Goal: Information Seeking & Learning: Learn about a topic

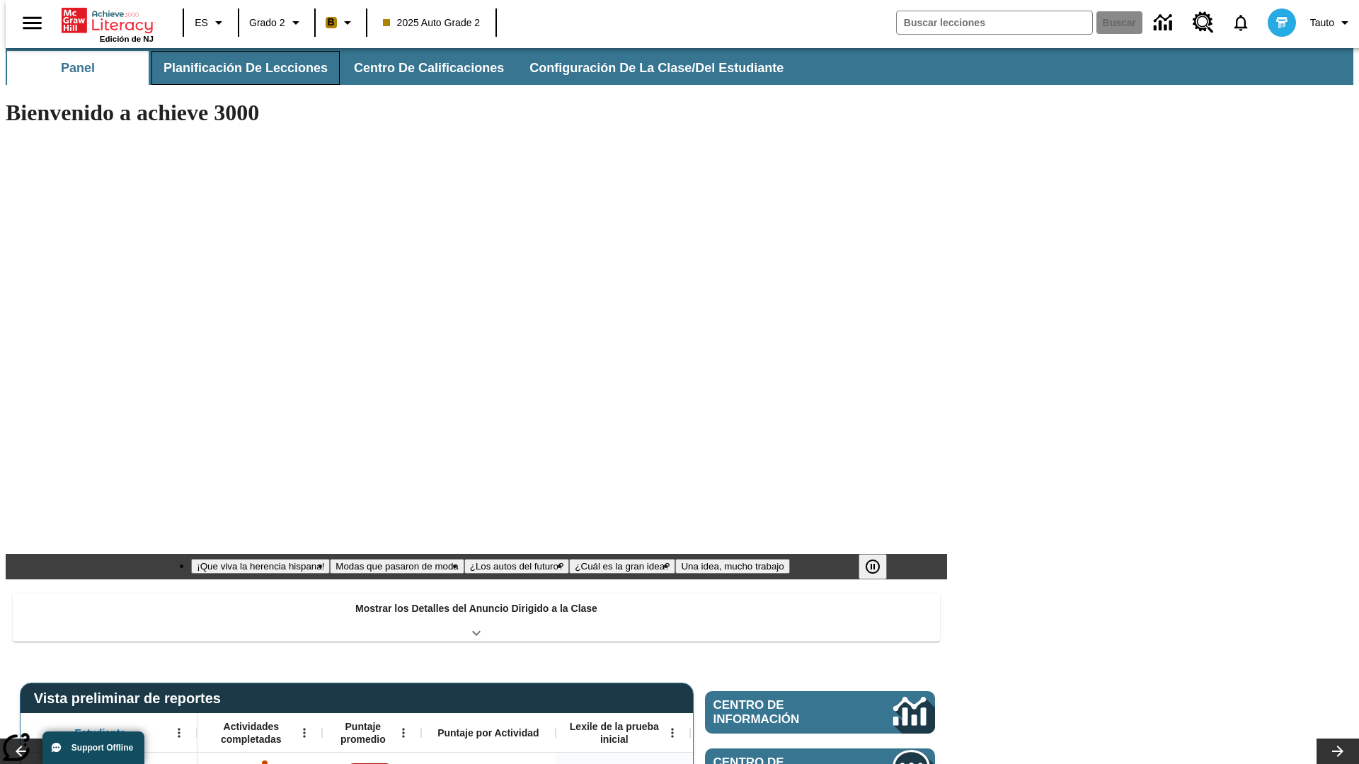
click at [237, 68] on span "Planificación de lecciones" at bounding box center [245, 68] width 164 height 16
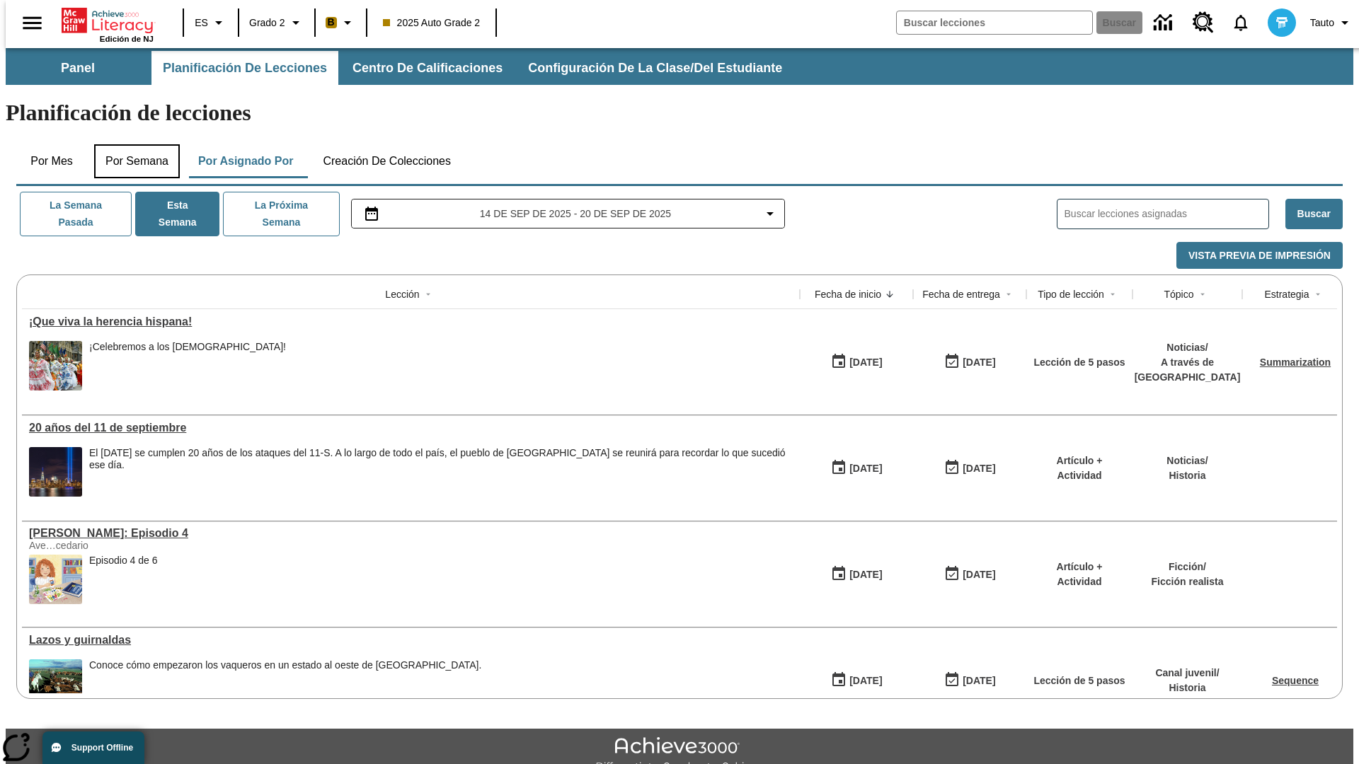
click at [132, 144] on button "Por semana" at bounding box center [137, 161] width 86 height 34
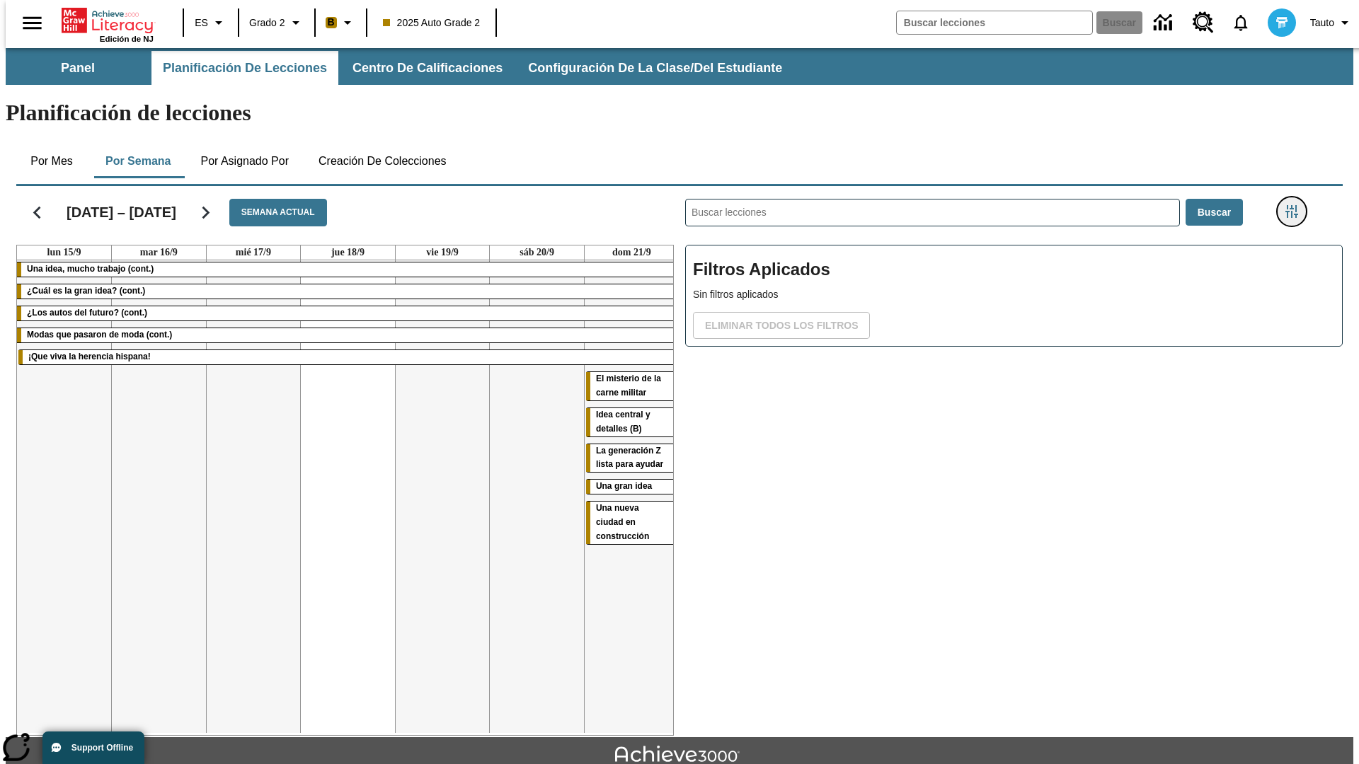
click at [1296, 205] on icon "Menú lateral de filtros" at bounding box center [1291, 211] width 13 height 13
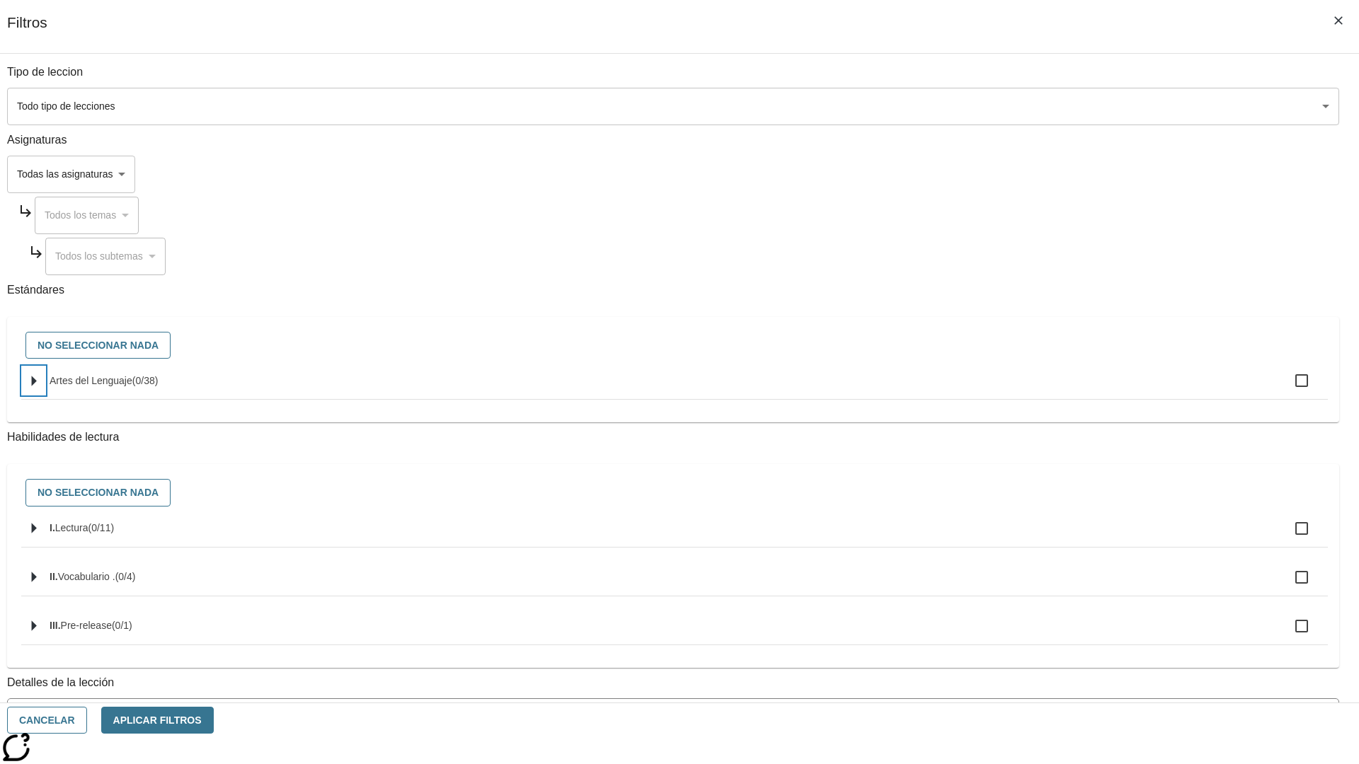
click at [37, 386] on icon "Seleccione estándares" at bounding box center [34, 381] width 5 height 11
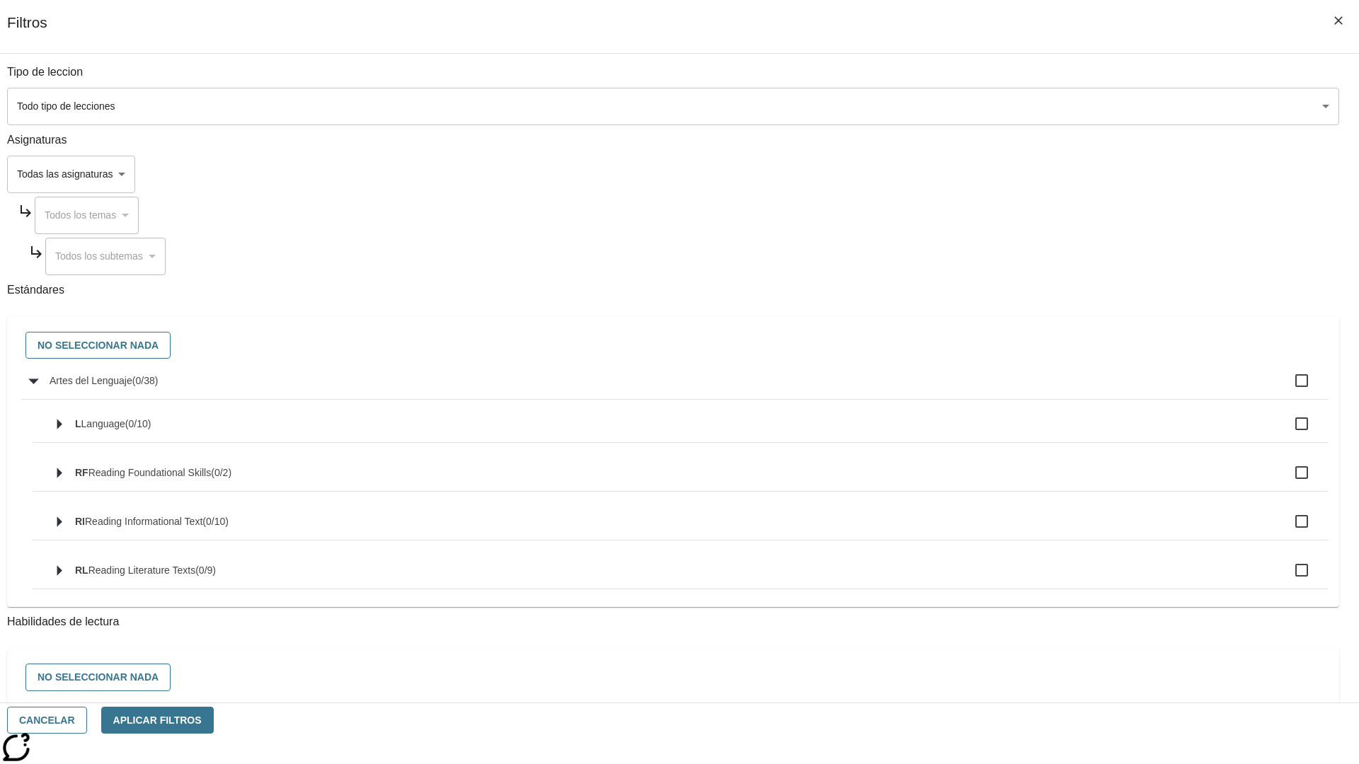
click at [1029, 389] on label "Artes del Lenguaje ( 0 / 38 )" at bounding box center [683, 381] width 1267 height 30
click at [1287, 389] on input "Artes del Lenguaje ( 0 / 38 )" at bounding box center [1302, 381] width 30 height 30
checkbox input "true"
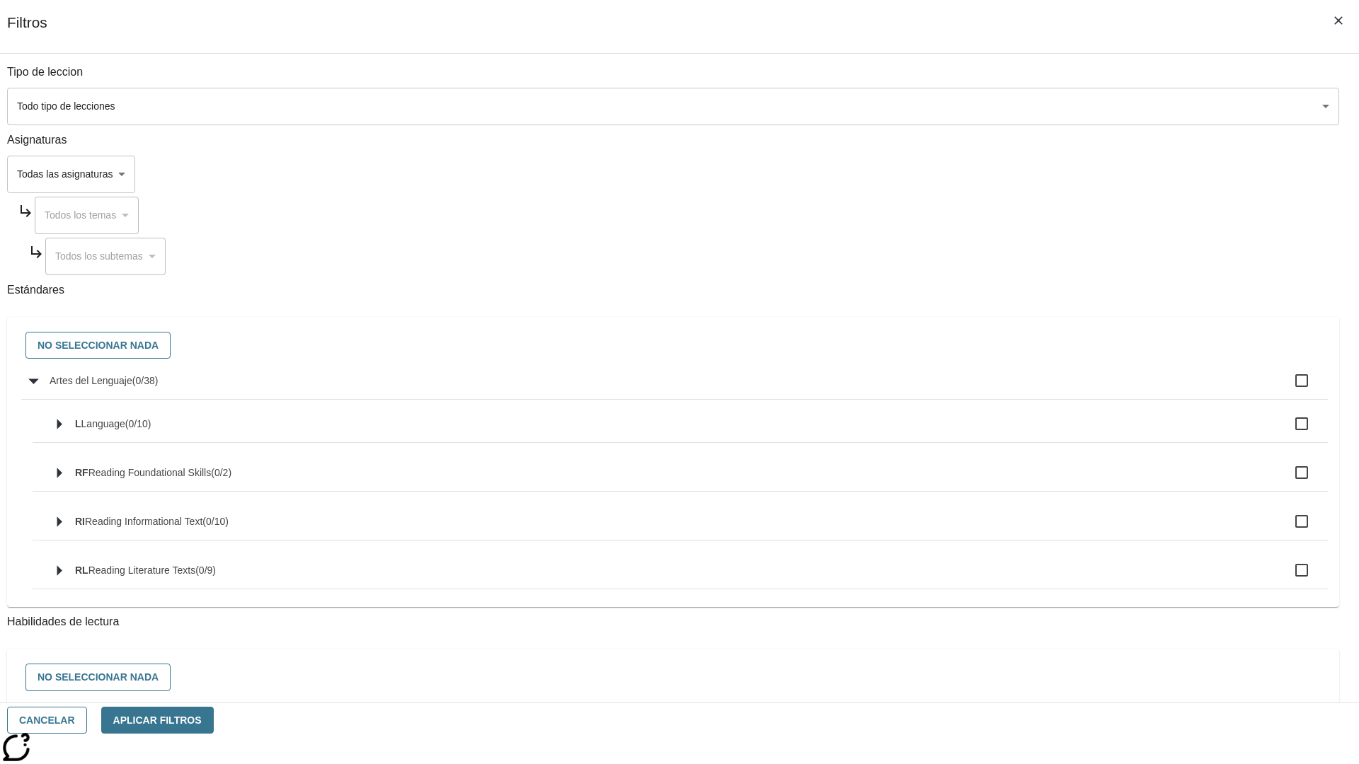
checkbox input "true"
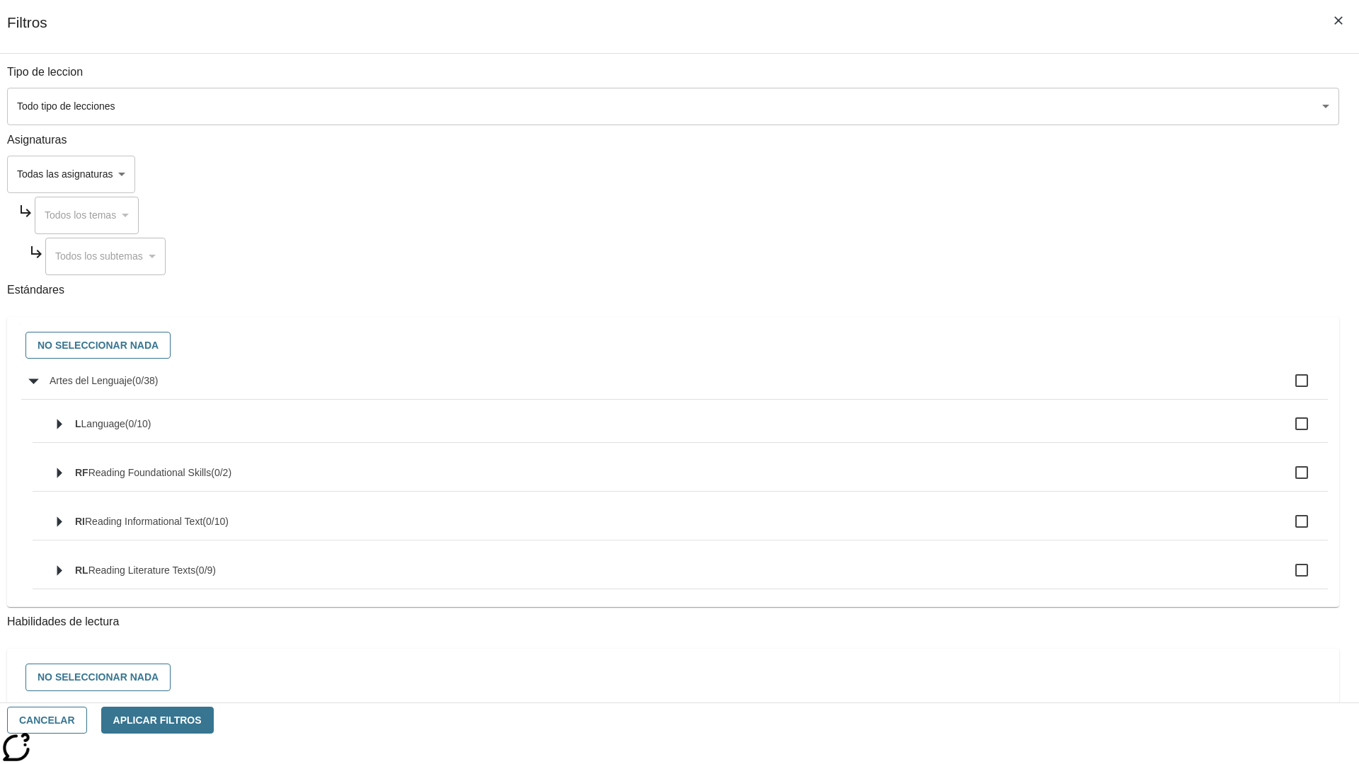
checkbox input "true"
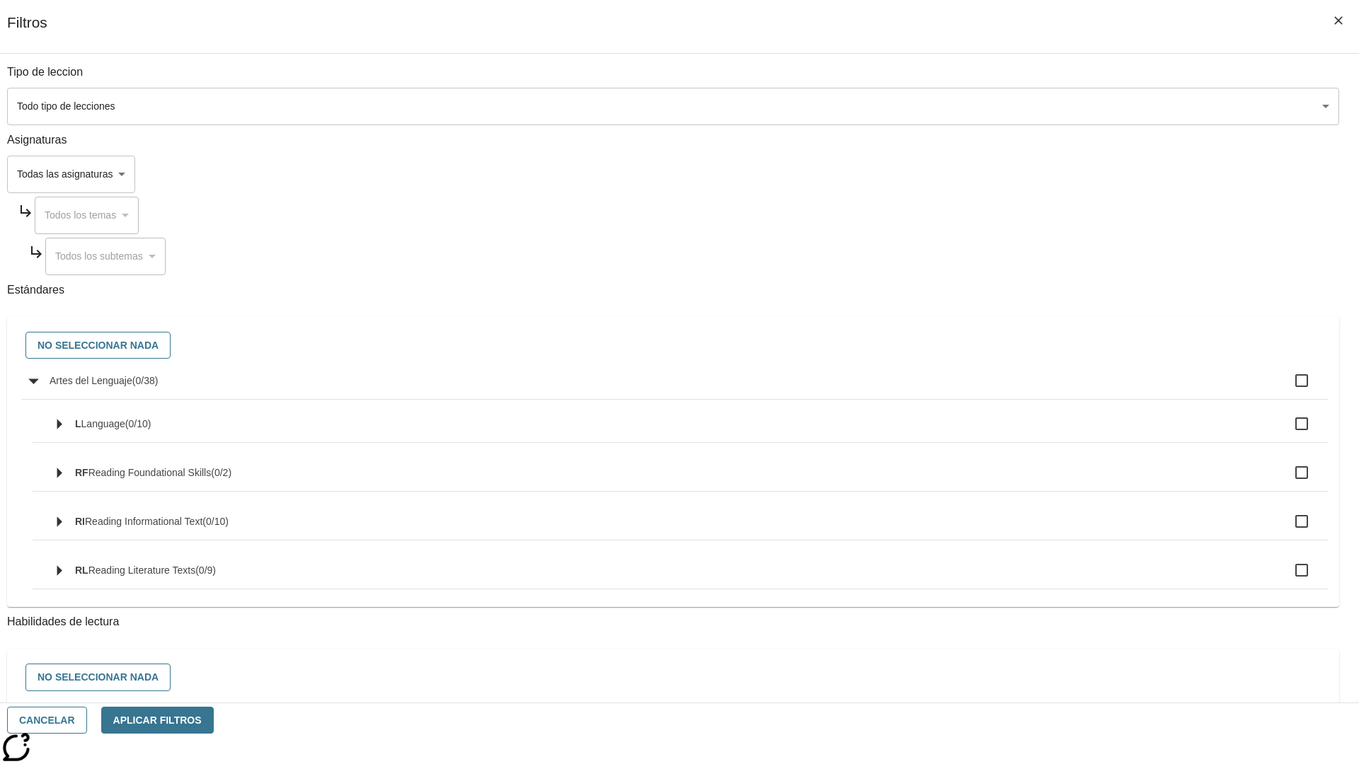
checkbox input "true"
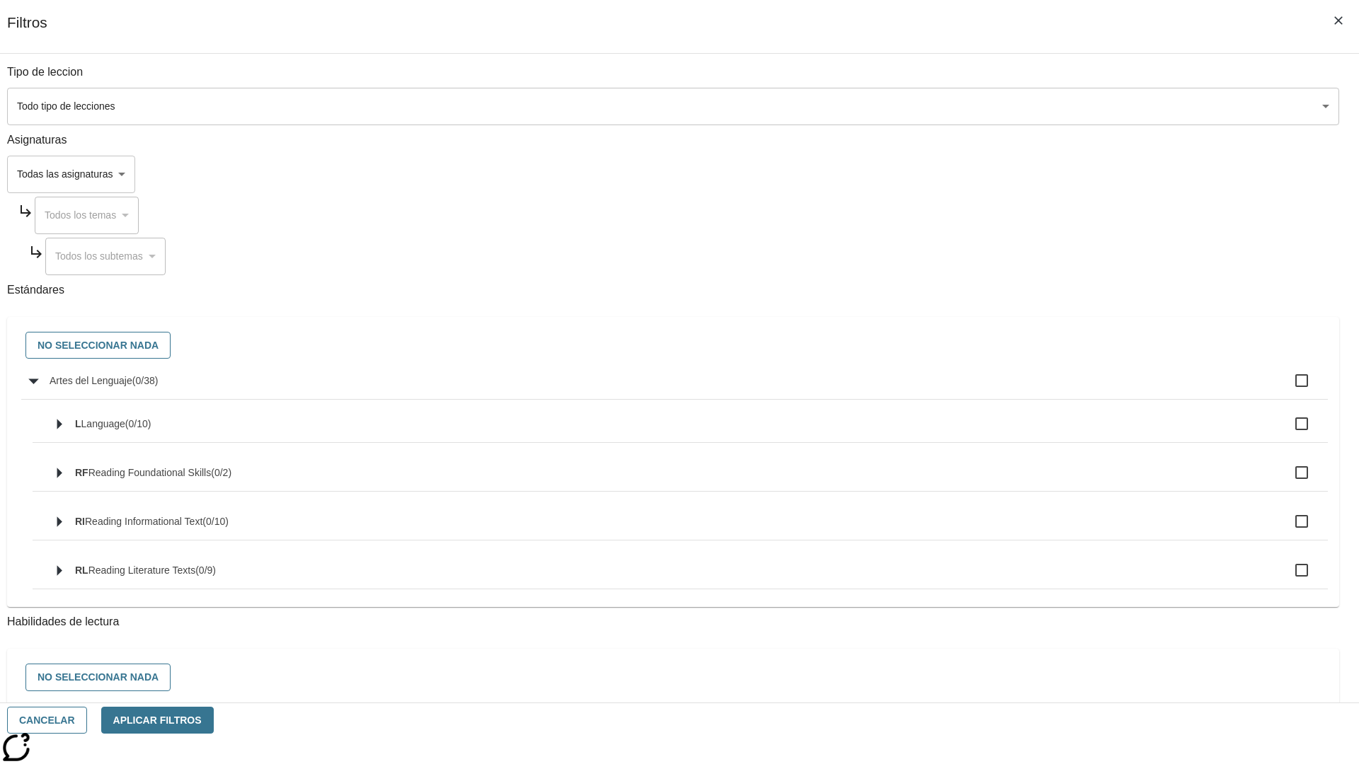
checkbox input "true"
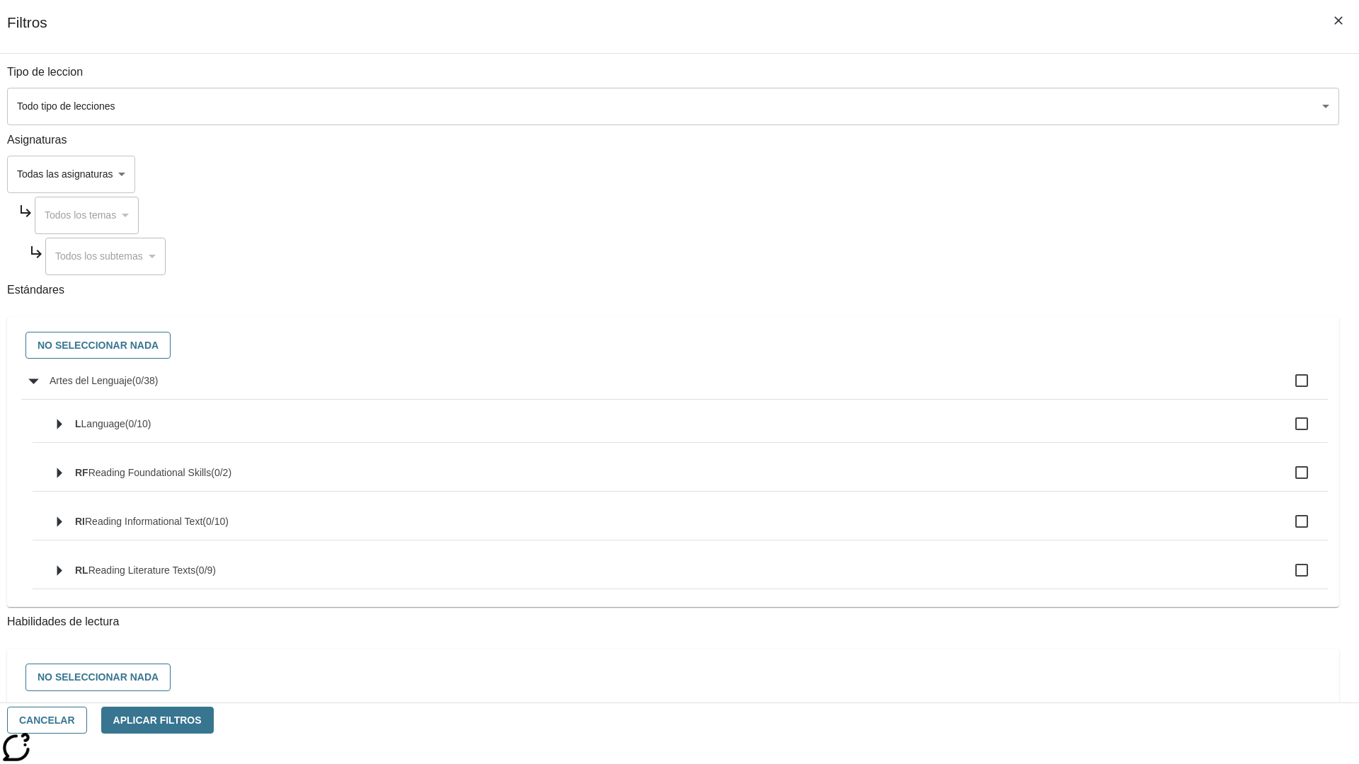
checkbox input "true"
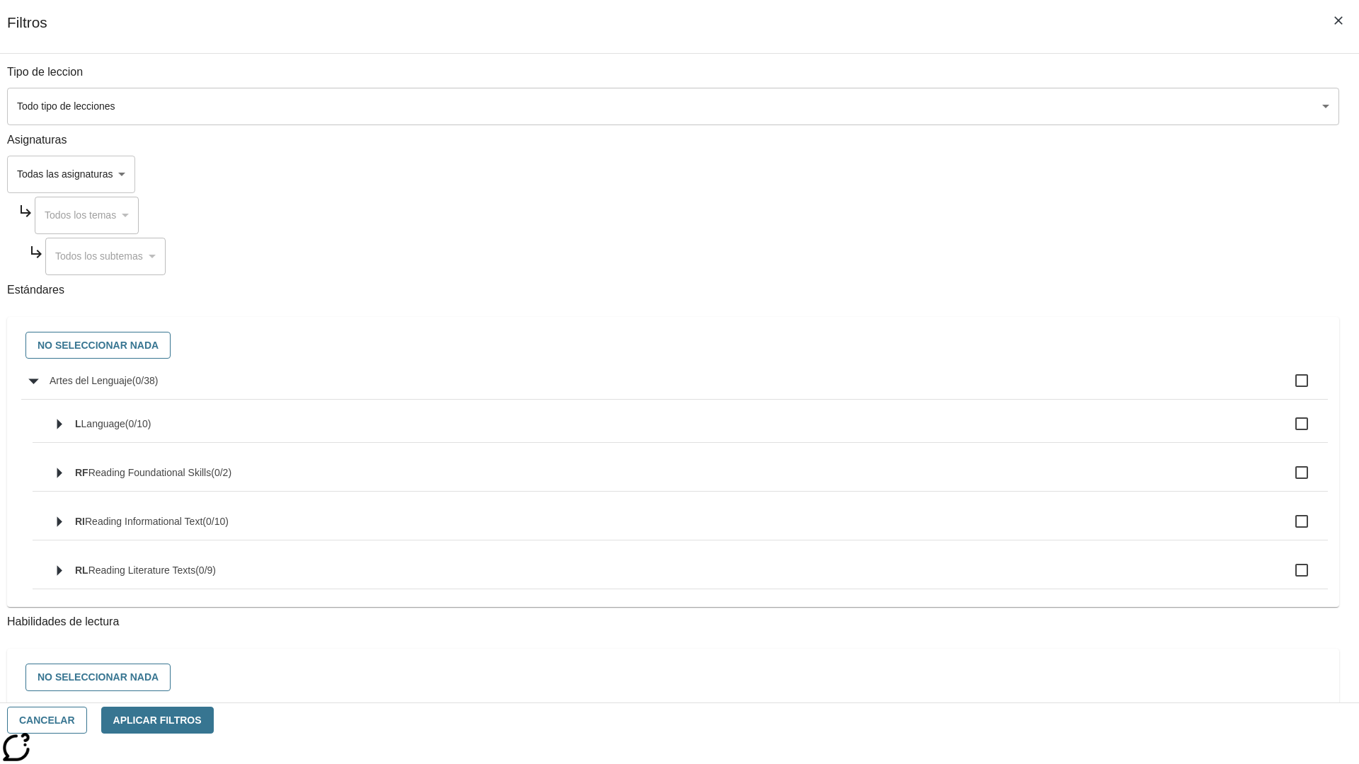
checkbox input "true"
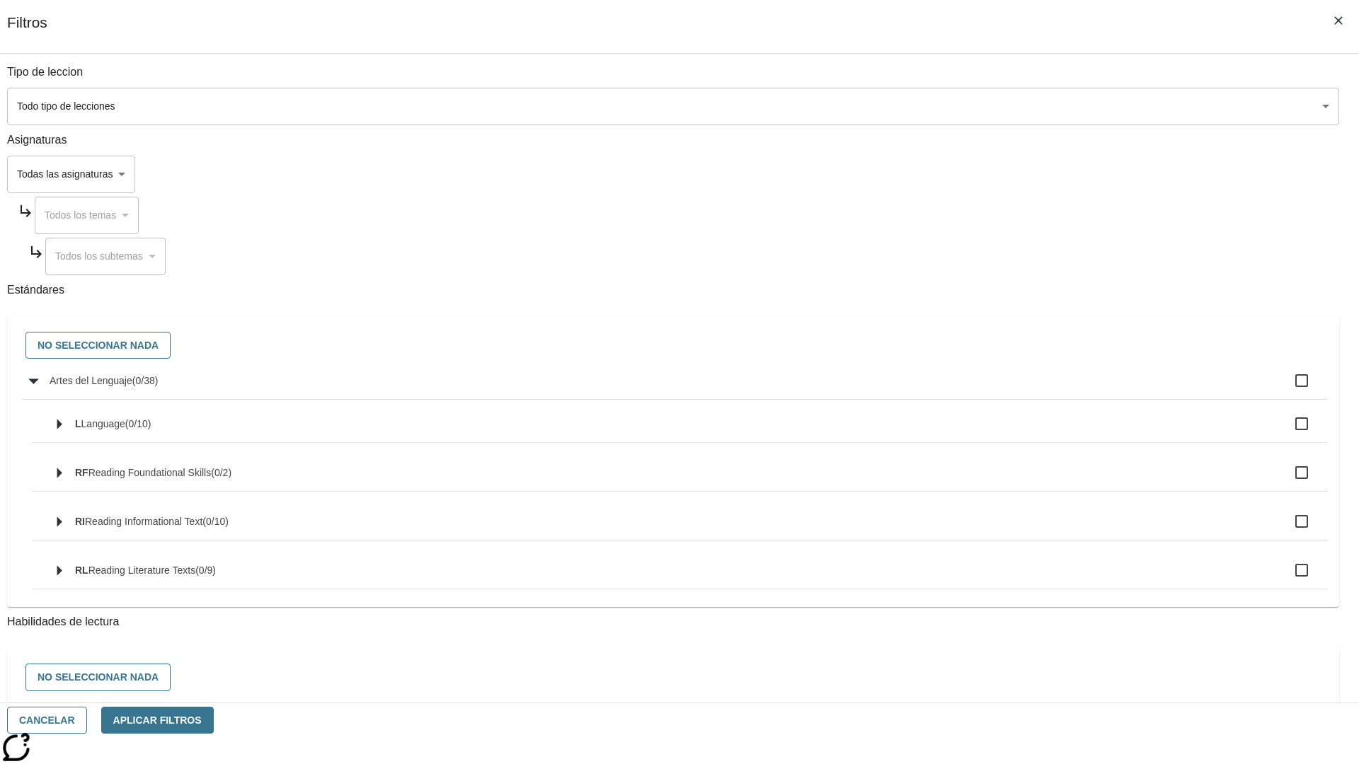
checkbox input "true"
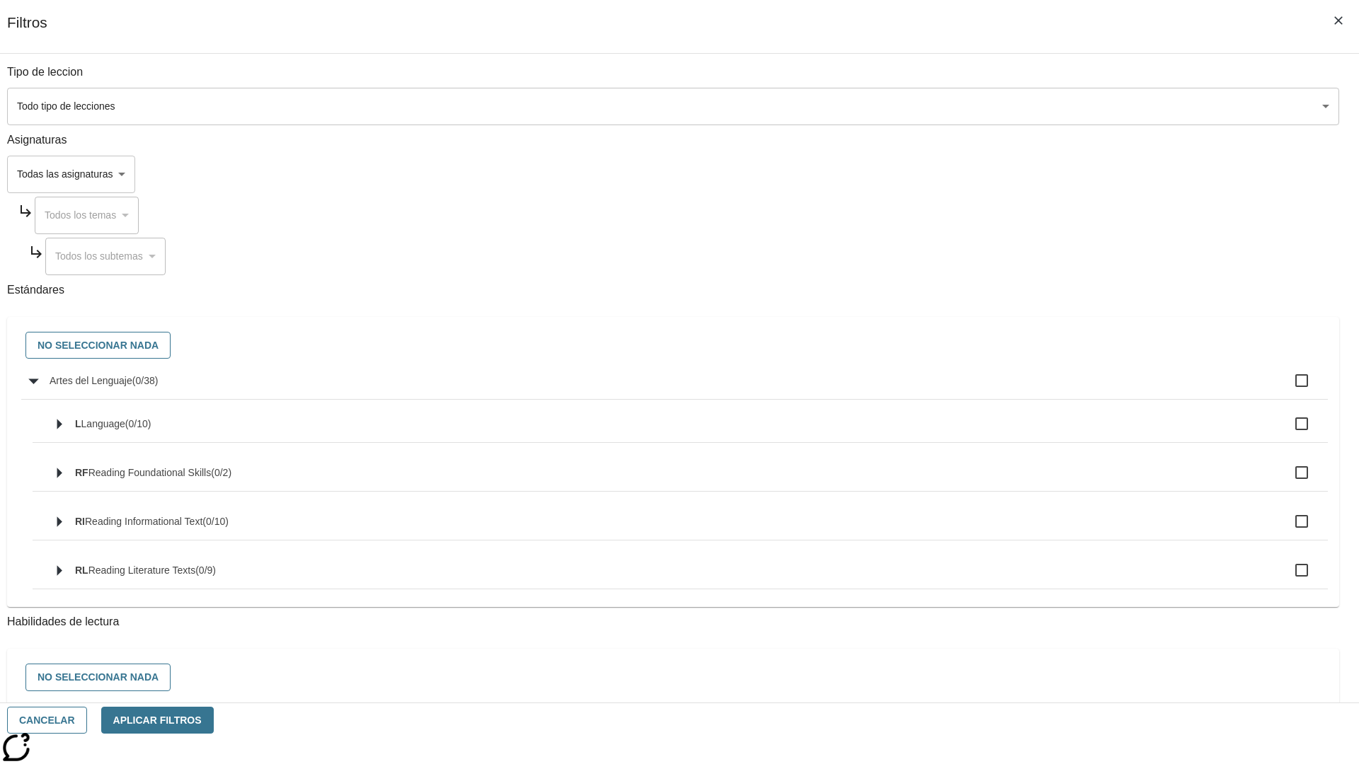
checkbox input "true"
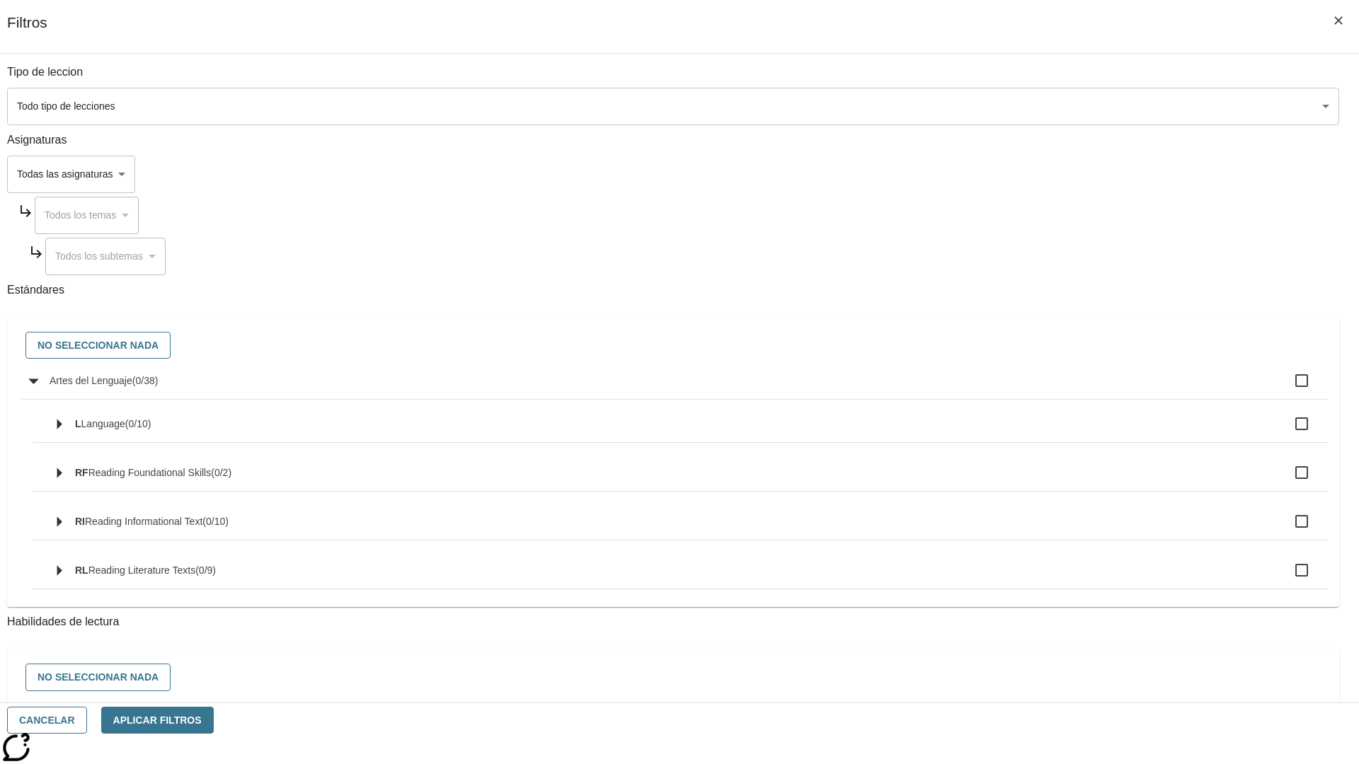
checkbox input "true"
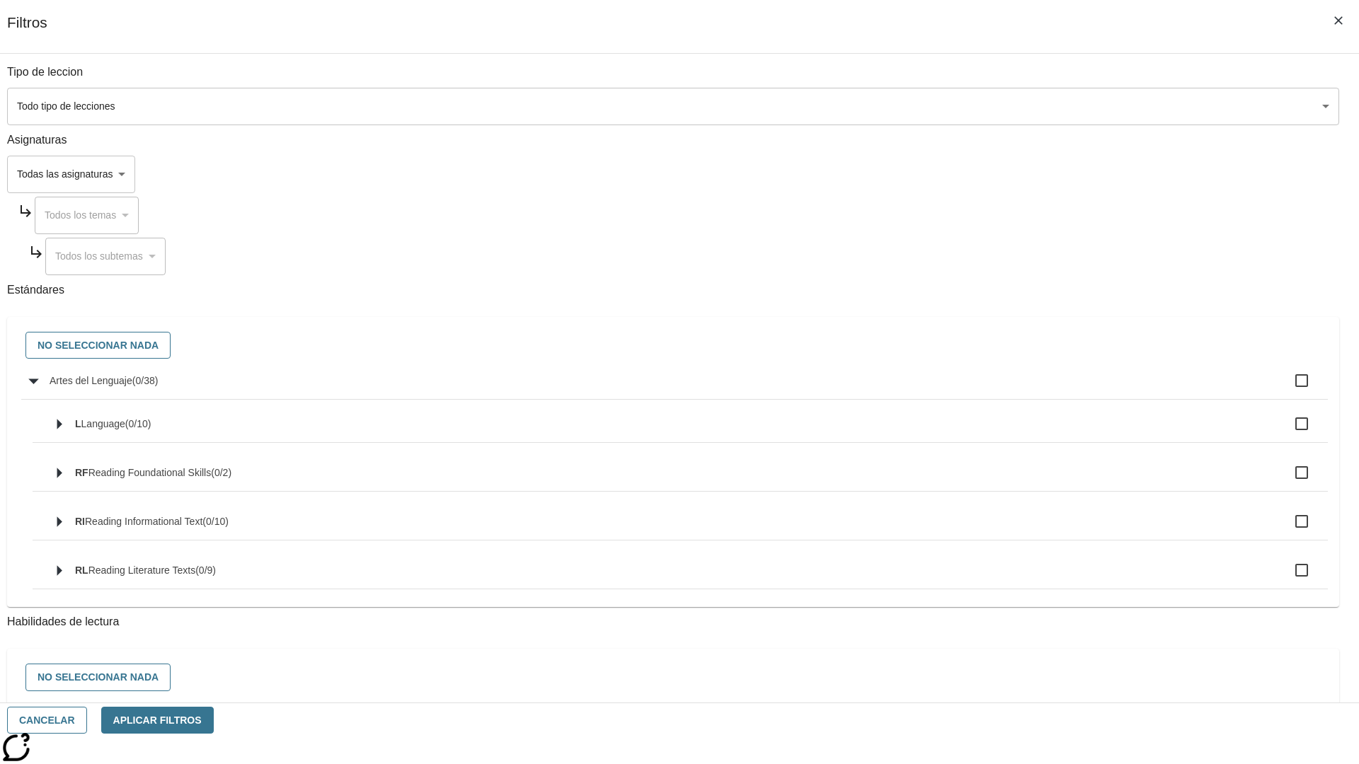
checkbox input "true"
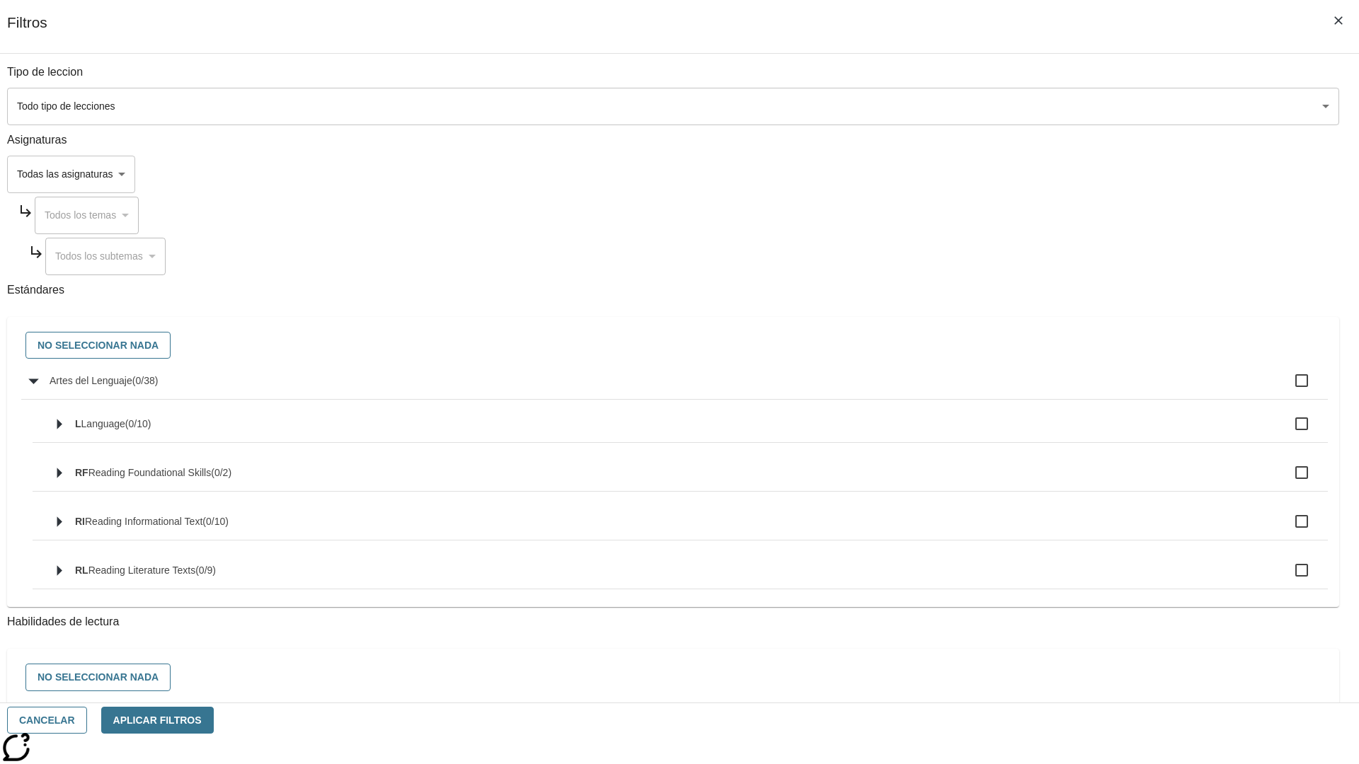
checkbox input "true"
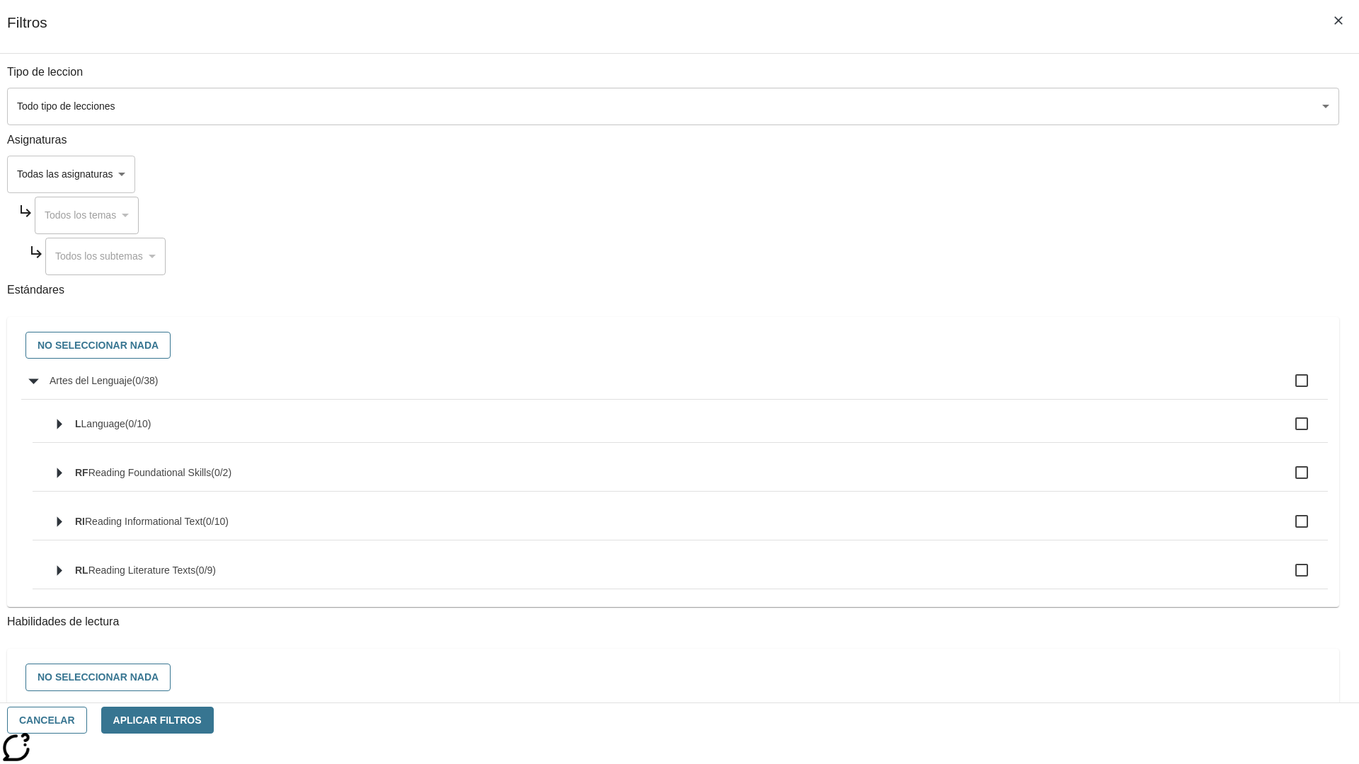
checkbox input "true"
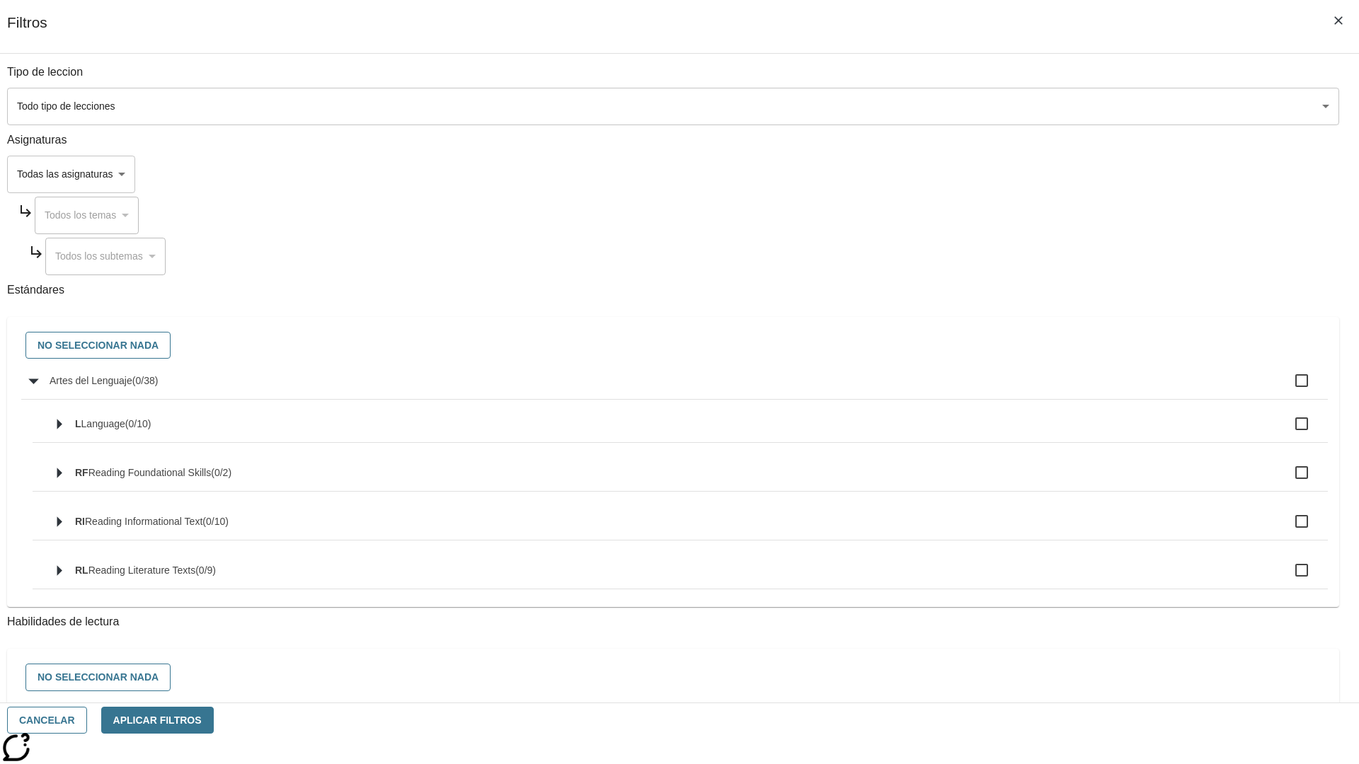
checkbox input "true"
click at [171, 346] on button "No seleccionar nada" at bounding box center [97, 346] width 145 height 28
checkbox input "false"
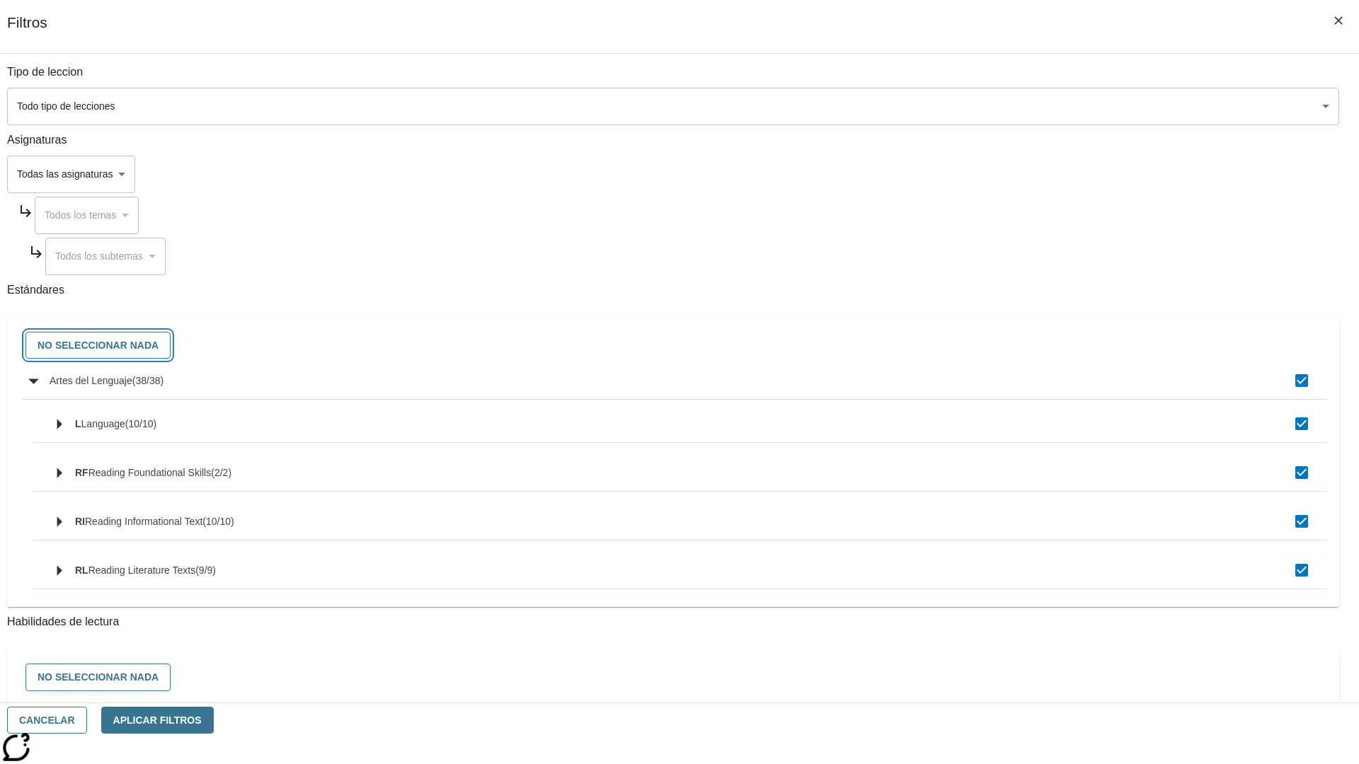
checkbox input "false"
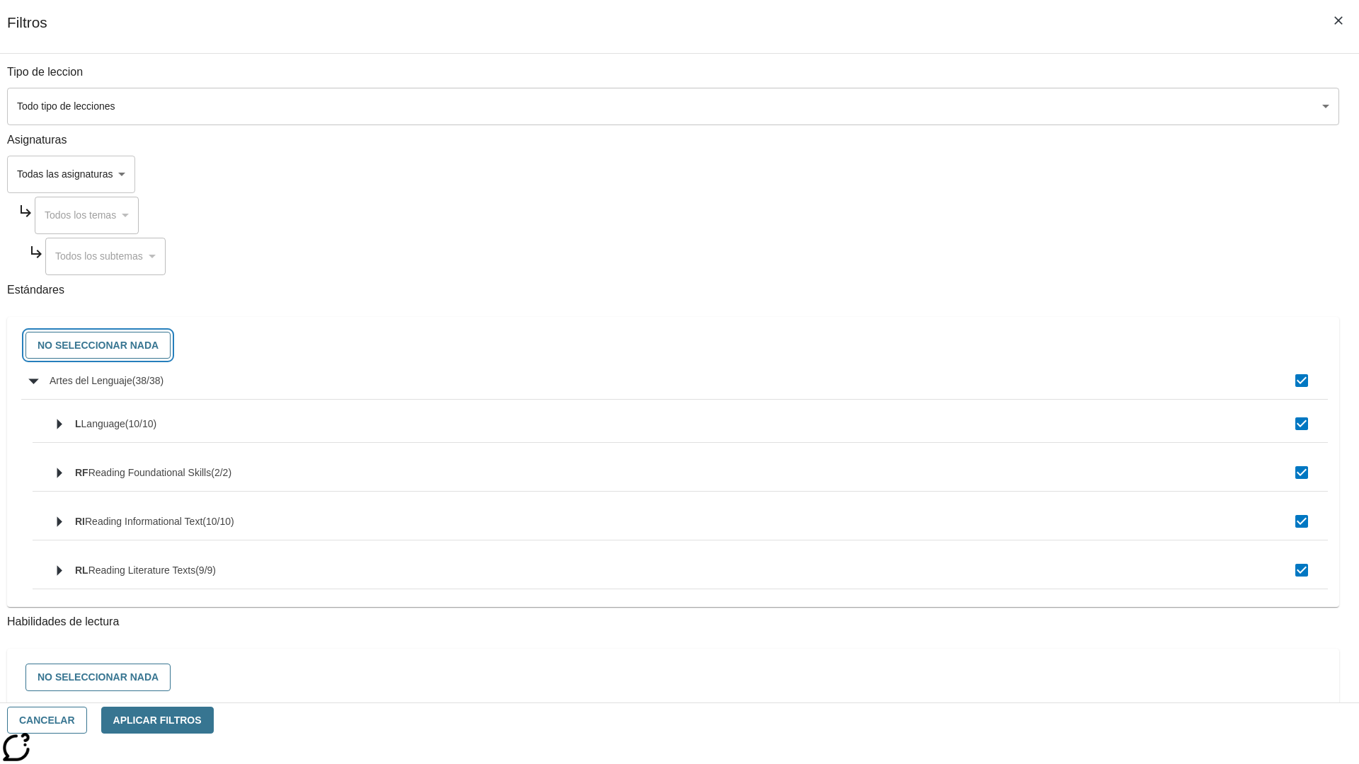
checkbox input "false"
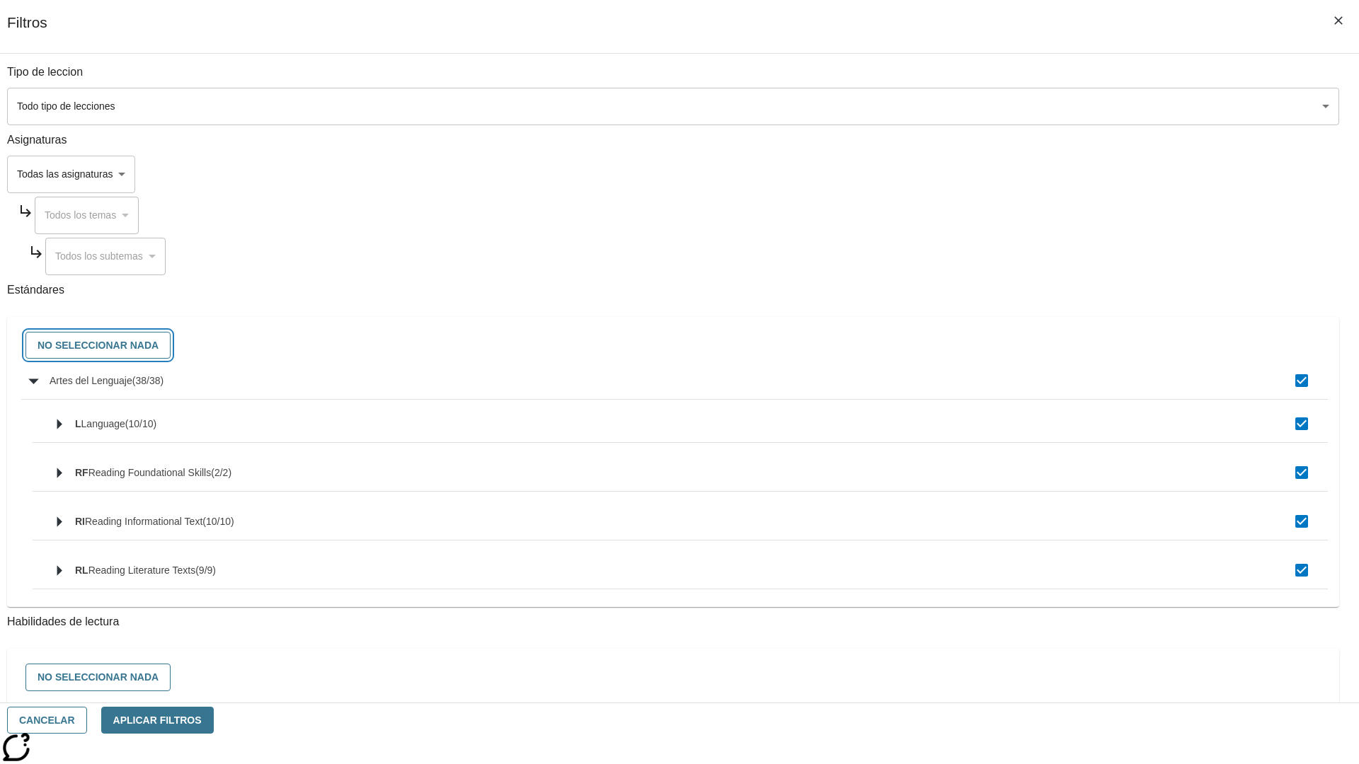
checkbox input "false"
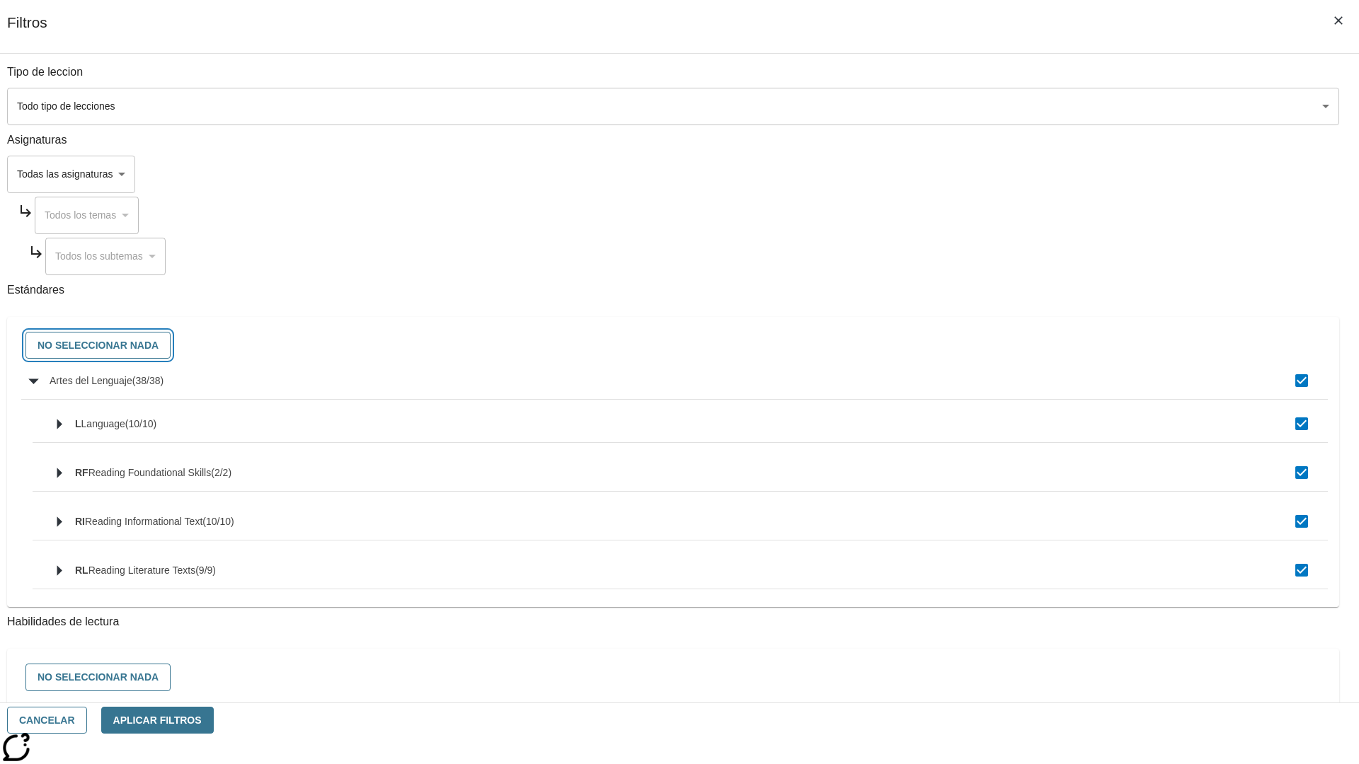
checkbox input "false"
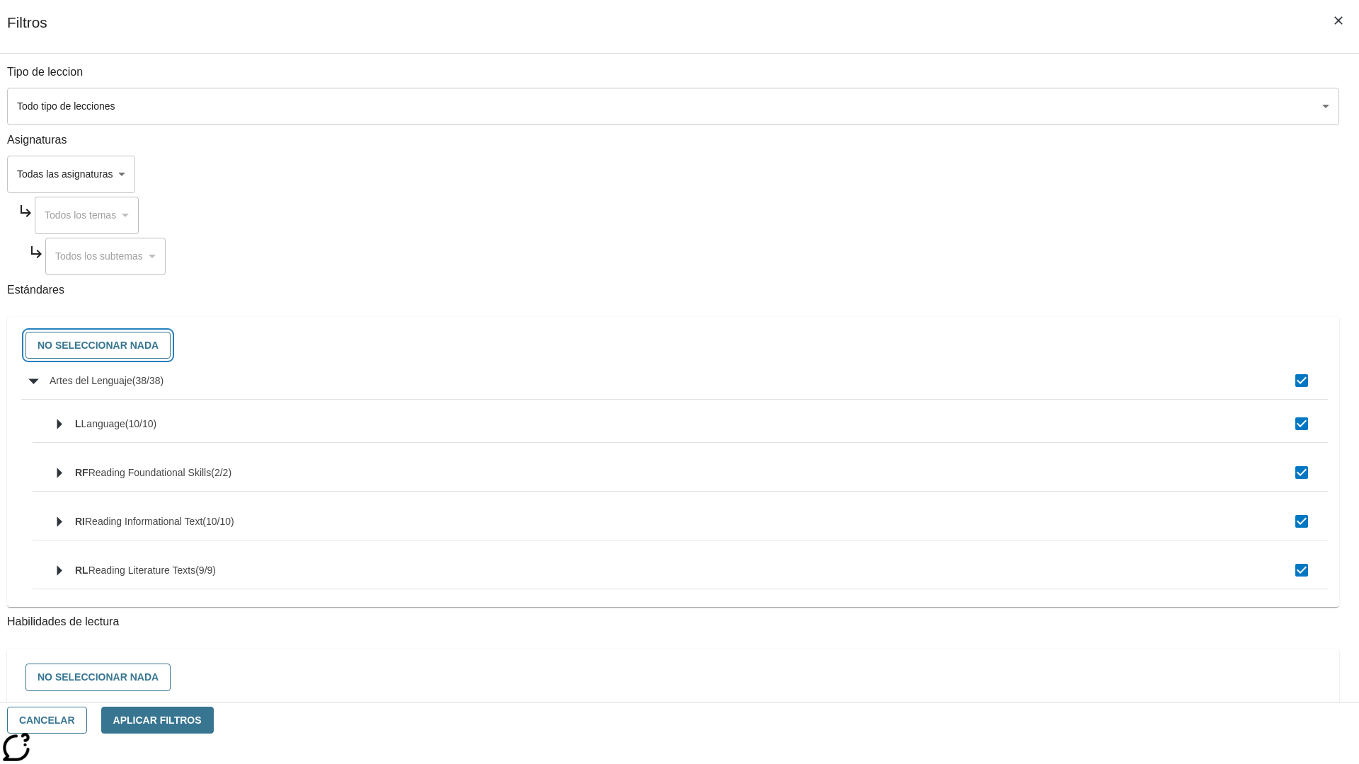
checkbox input "false"
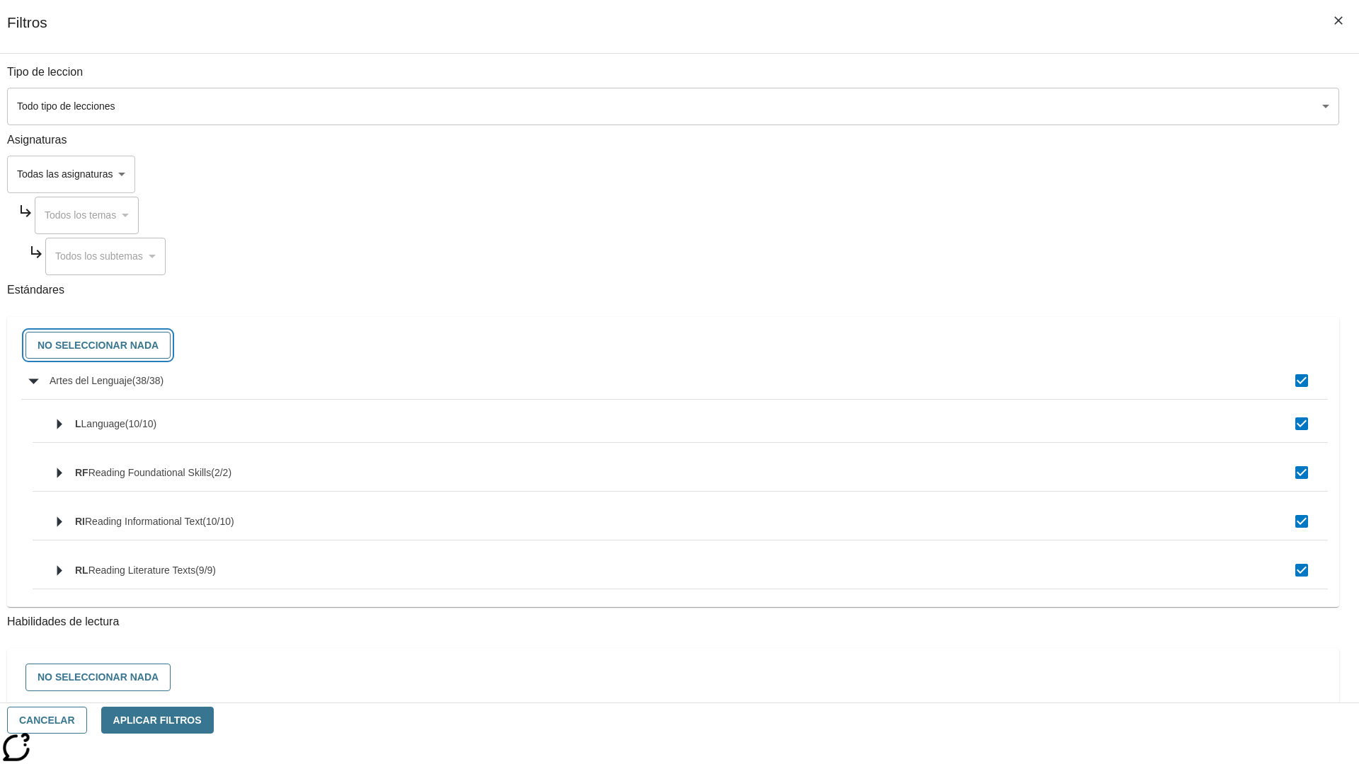
checkbox input "false"
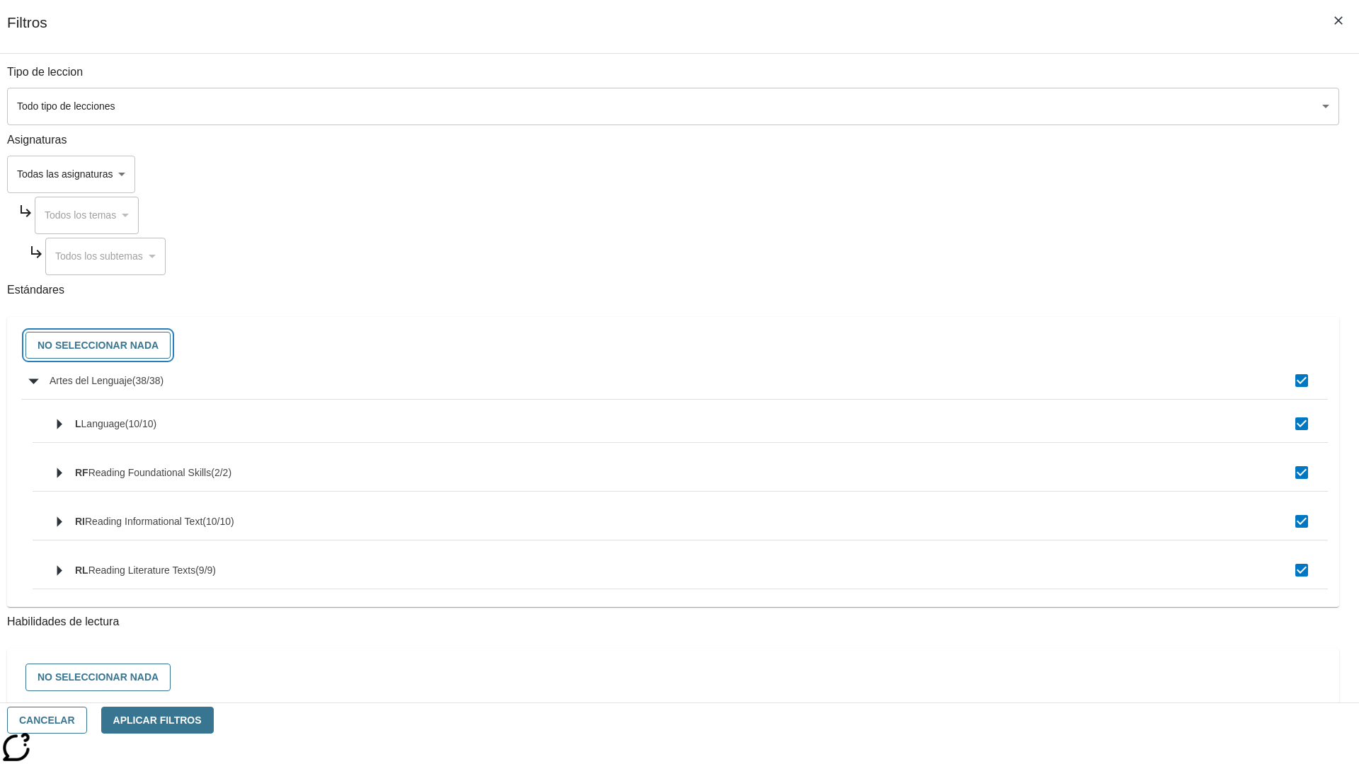
checkbox input "false"
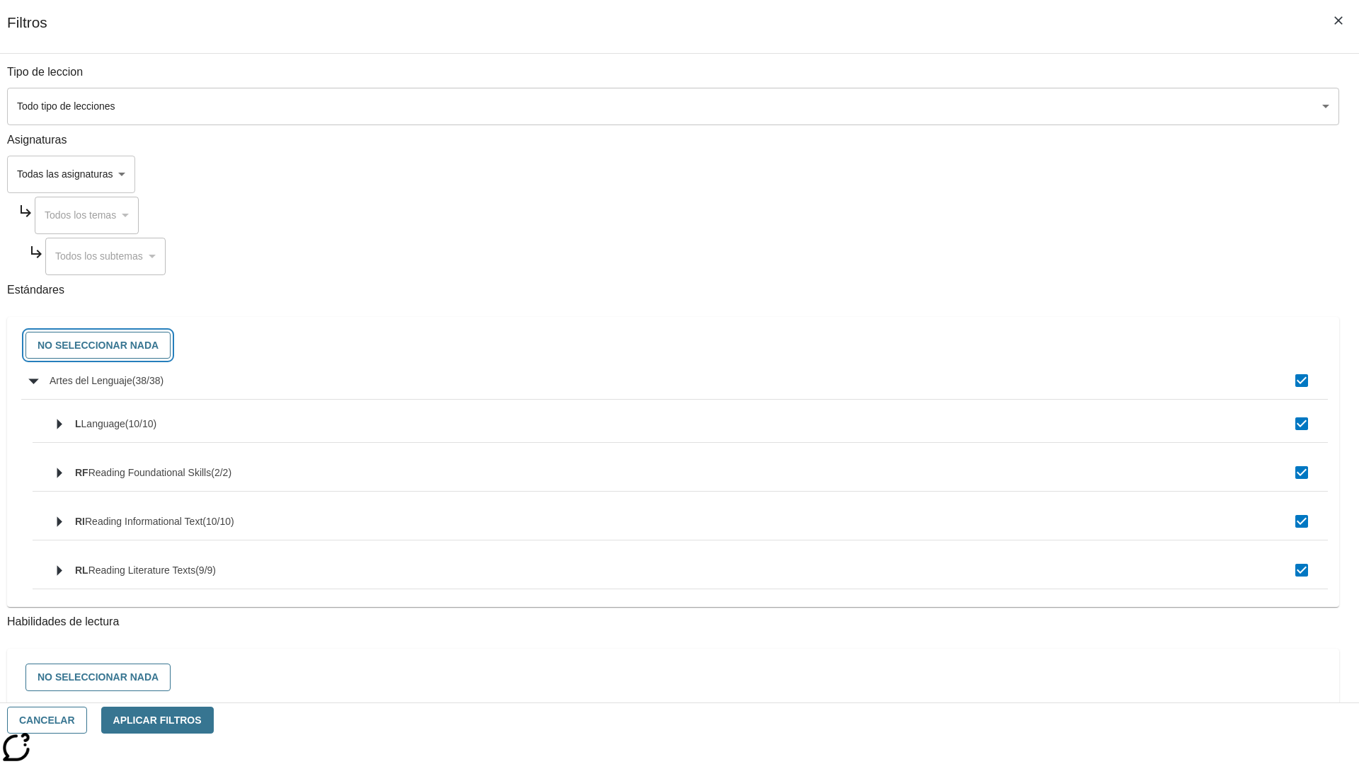
checkbox input "false"
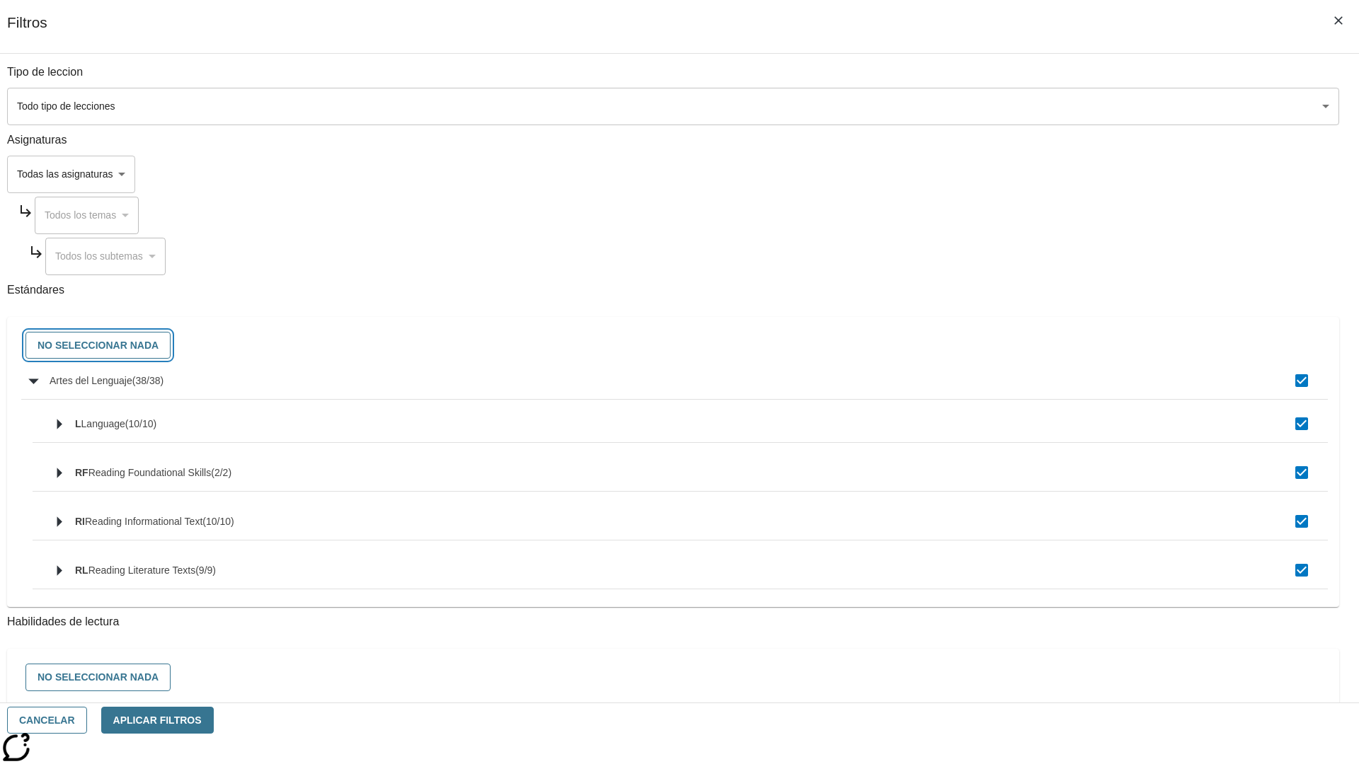
checkbox input "false"
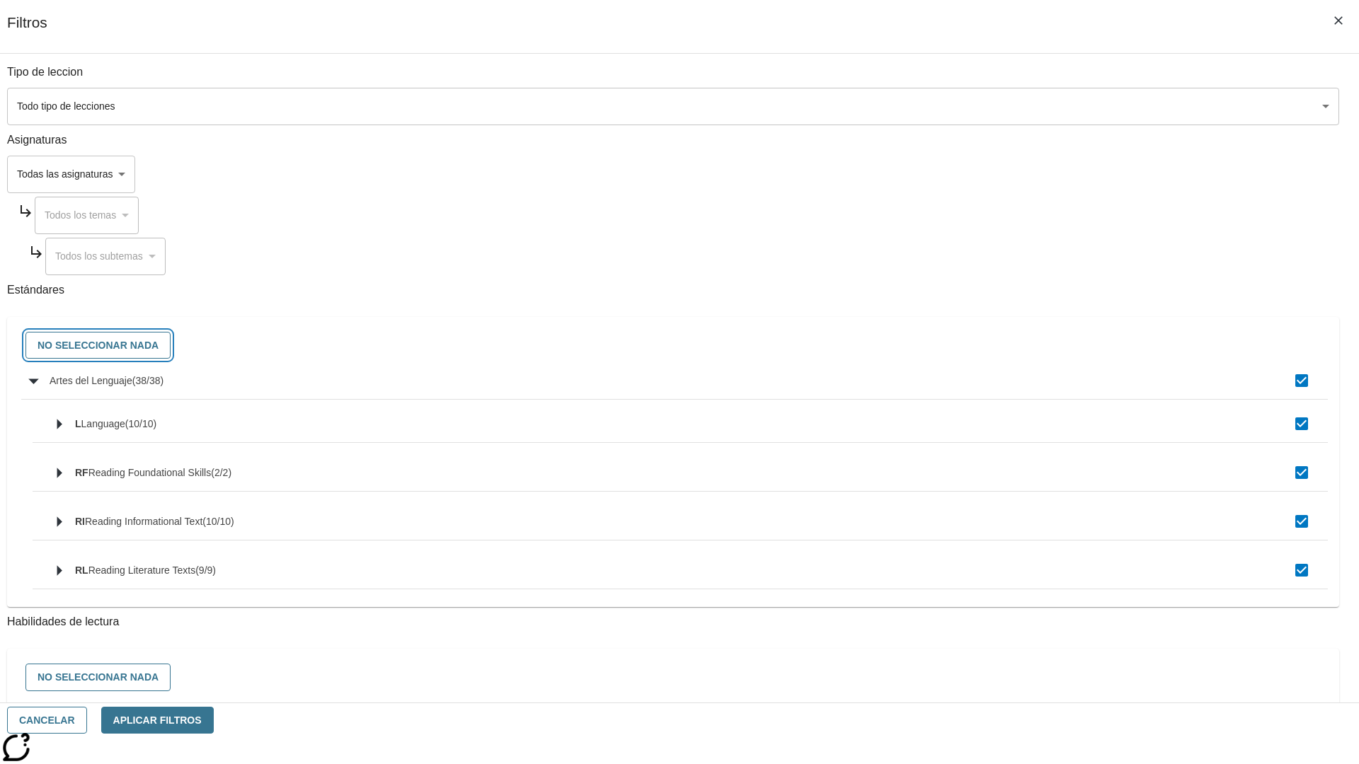
checkbox input "false"
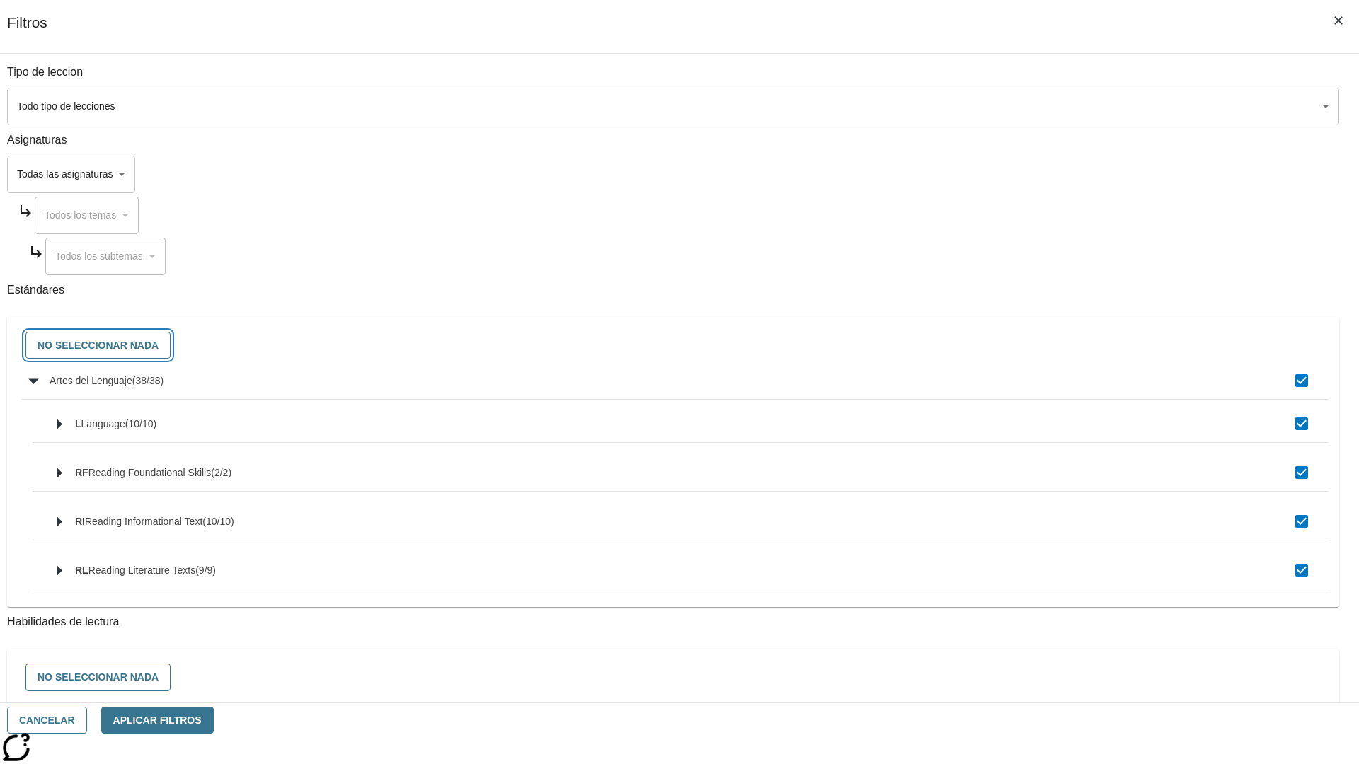
checkbox input "false"
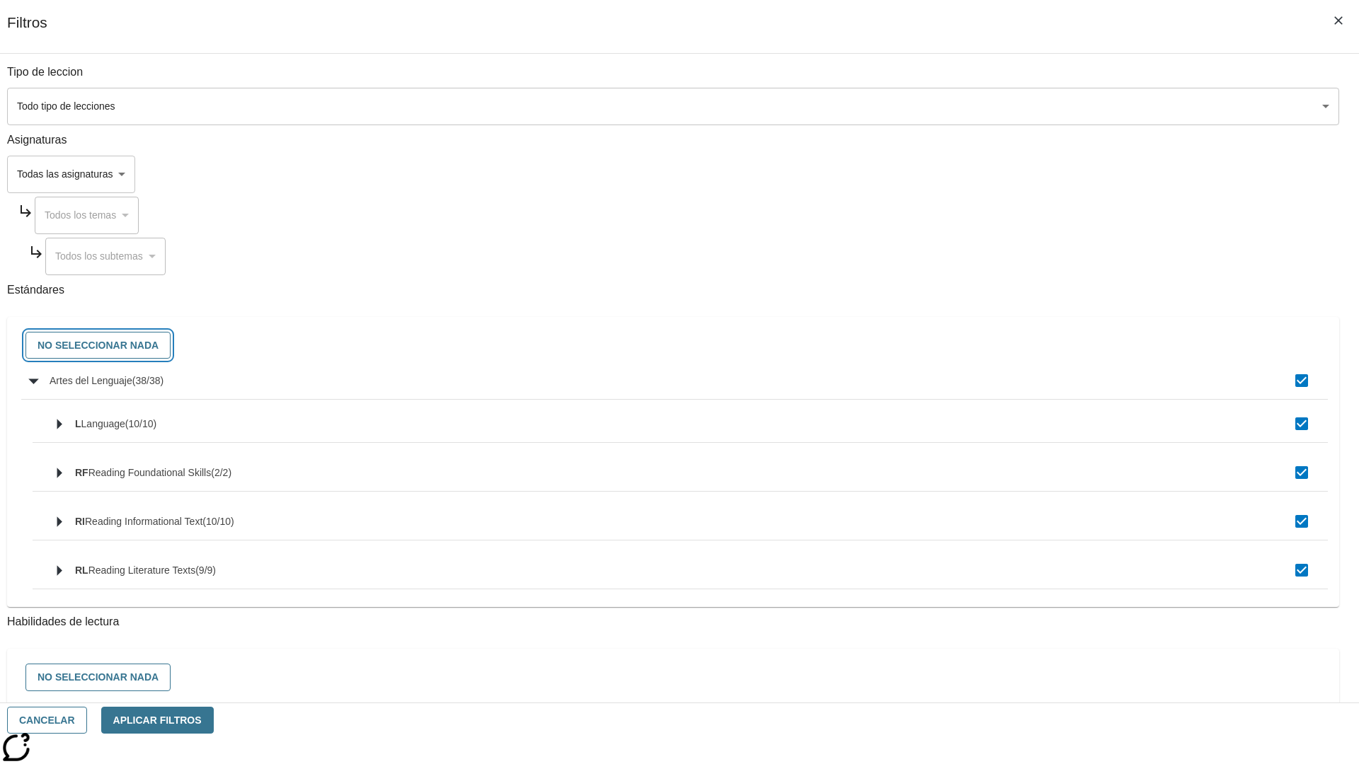
checkbox input "false"
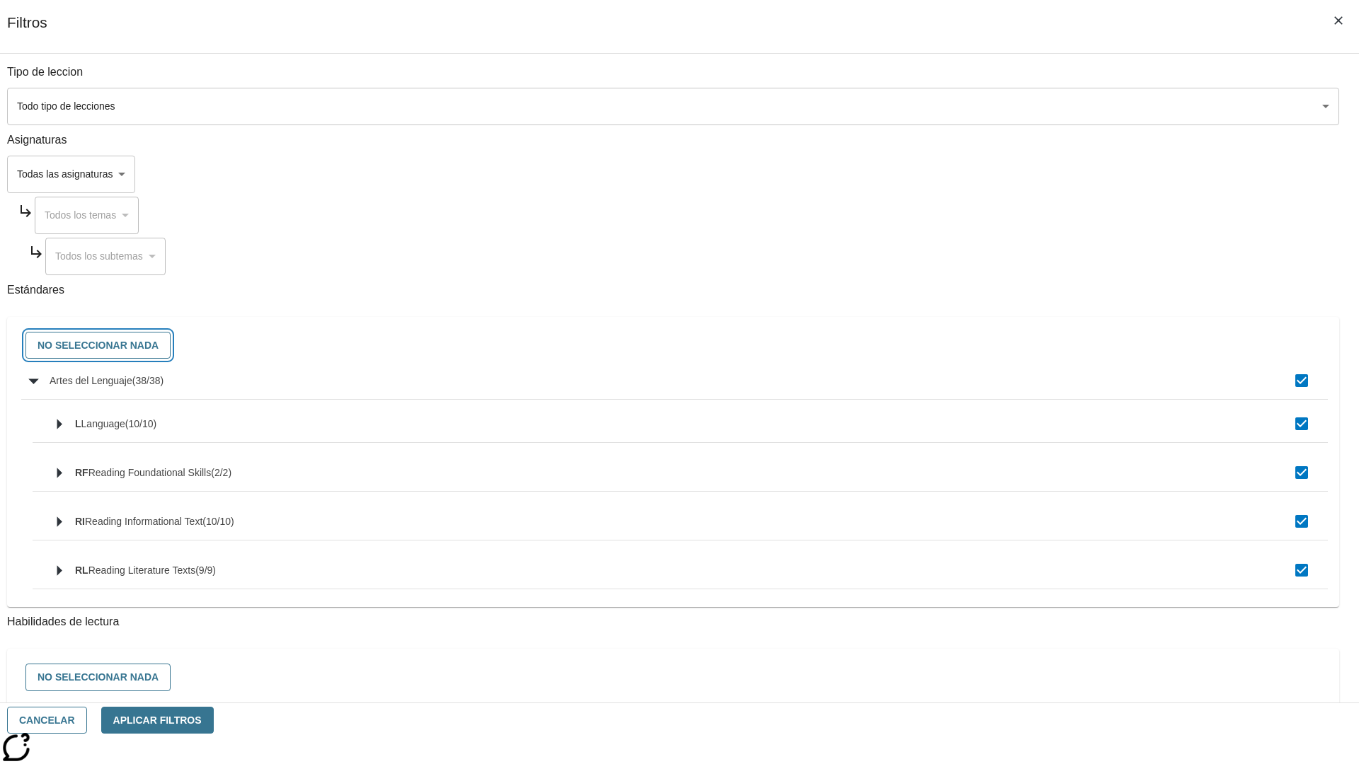
checkbox input "false"
click at [87, 720] on button "Cancelar" at bounding box center [47, 721] width 80 height 28
click at [102, 19] on icon "Portada" at bounding box center [109, 20] width 94 height 28
